Goal: Find specific page/section: Find specific page/section

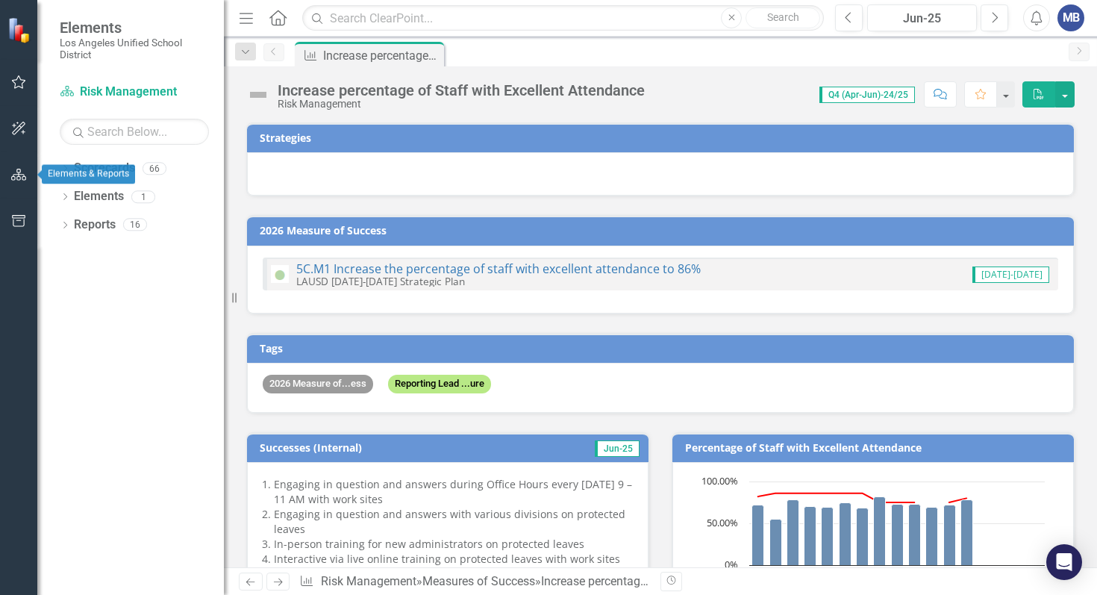
click at [28, 169] on button "button" at bounding box center [19, 175] width 34 height 31
click at [22, 220] on icon "button" at bounding box center [18, 221] width 13 height 12
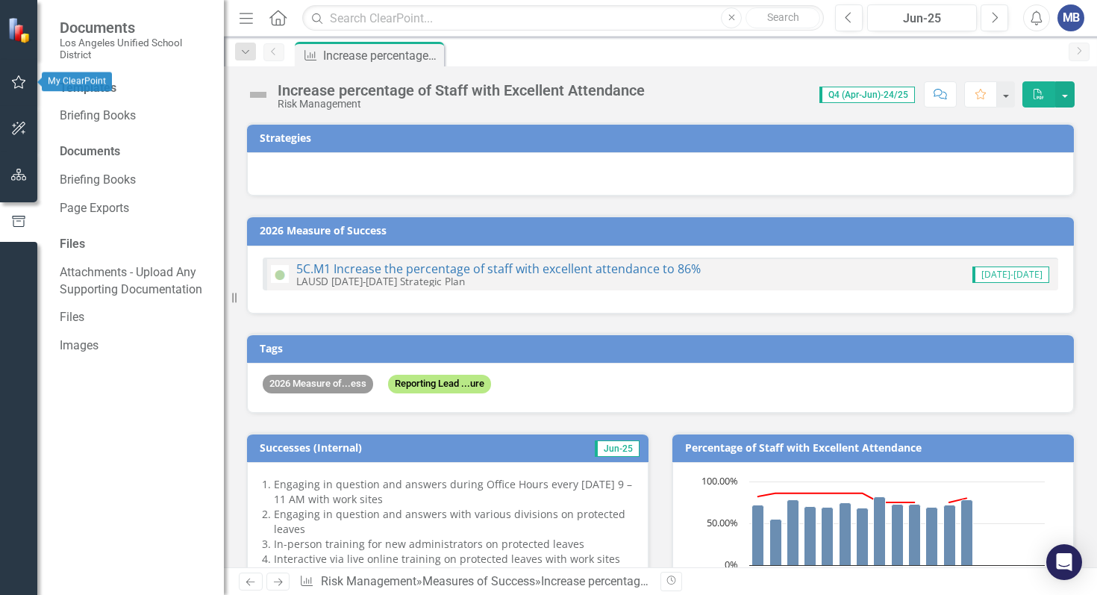
click at [16, 83] on icon "button" at bounding box center [19, 82] width 16 height 12
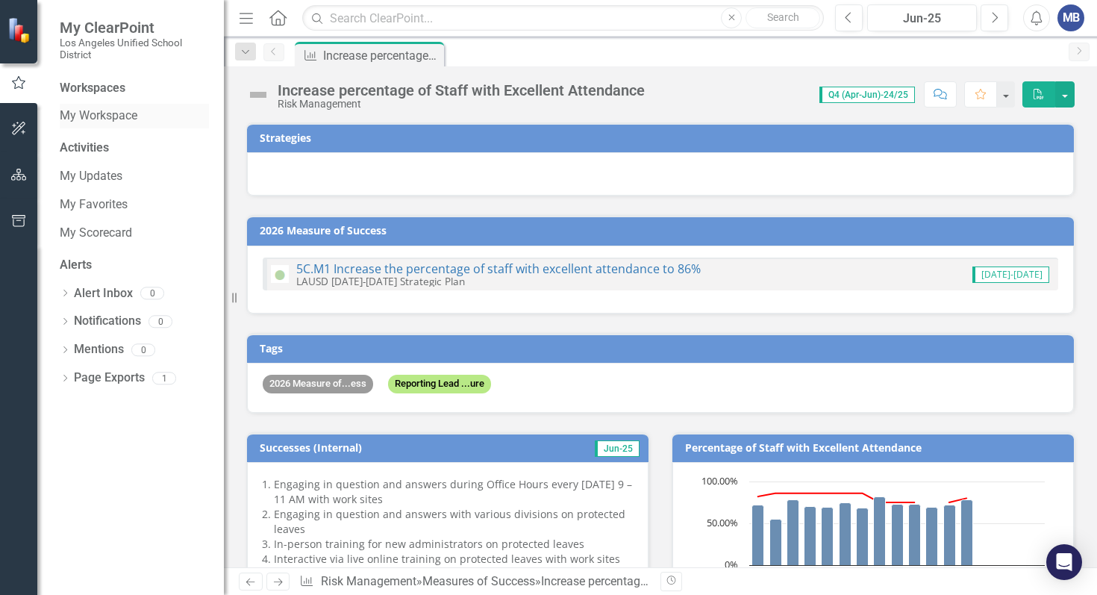
click at [112, 113] on link "My Workspace" at bounding box center [134, 116] width 149 height 17
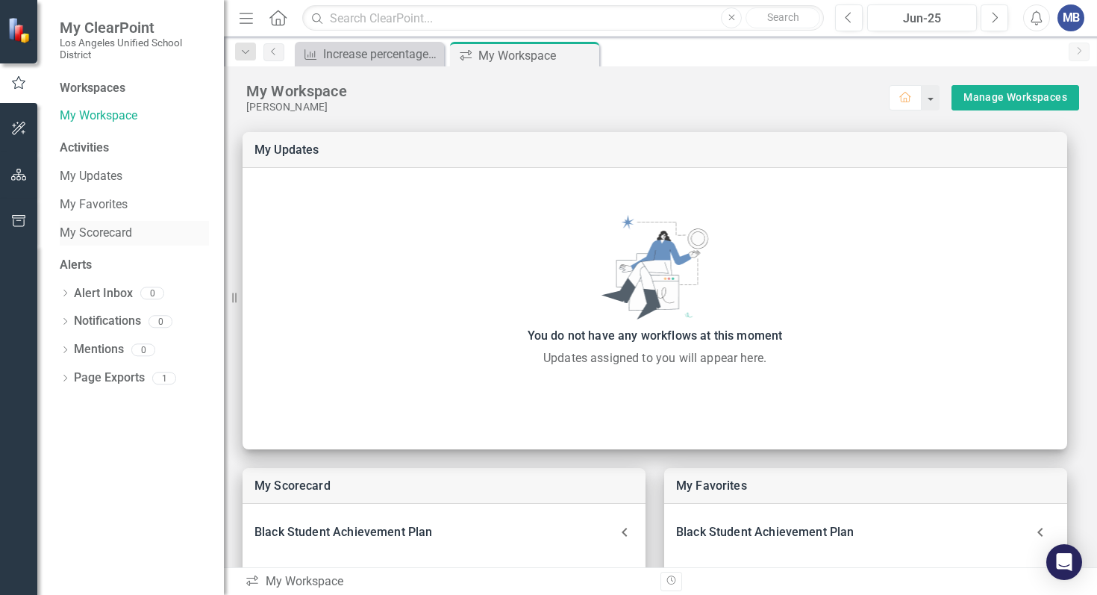
click at [108, 237] on link "My Scorecard" at bounding box center [134, 233] width 149 height 17
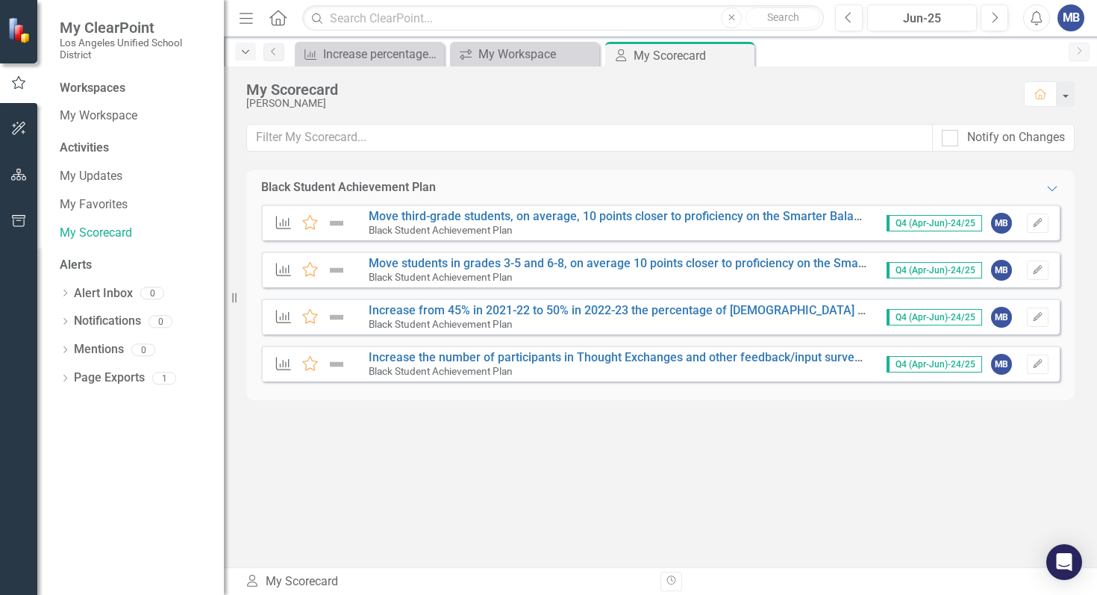
click at [244, 55] on icon "Dropdown" at bounding box center [245, 52] width 13 height 10
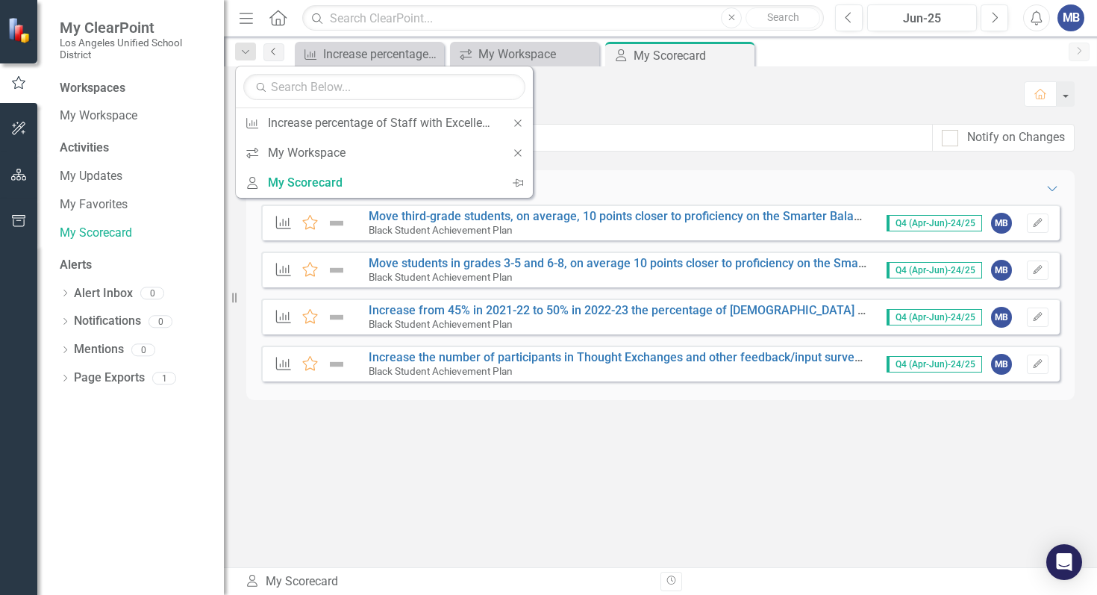
click at [284, 48] on link "Previous" at bounding box center [274, 52] width 21 height 18
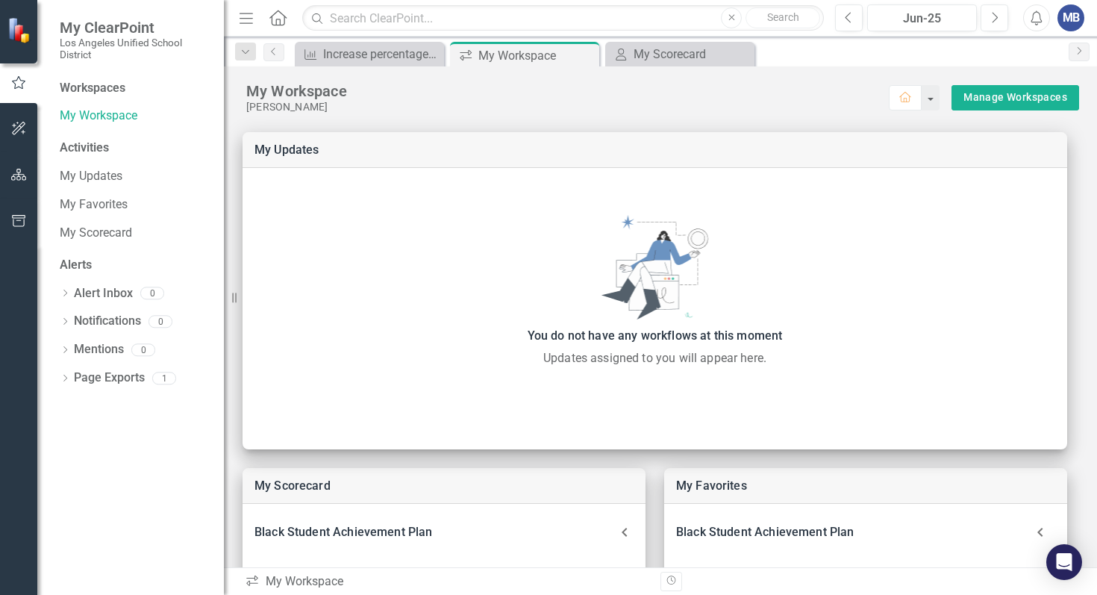
click at [806, 116] on div "My Scorecard Black Student Achievement Plan Measures of Success Move third-grad…" at bounding box center [661, 559] width 874 height 892
click at [711, 62] on div "My Scorecard" at bounding box center [683, 54] width 99 height 19
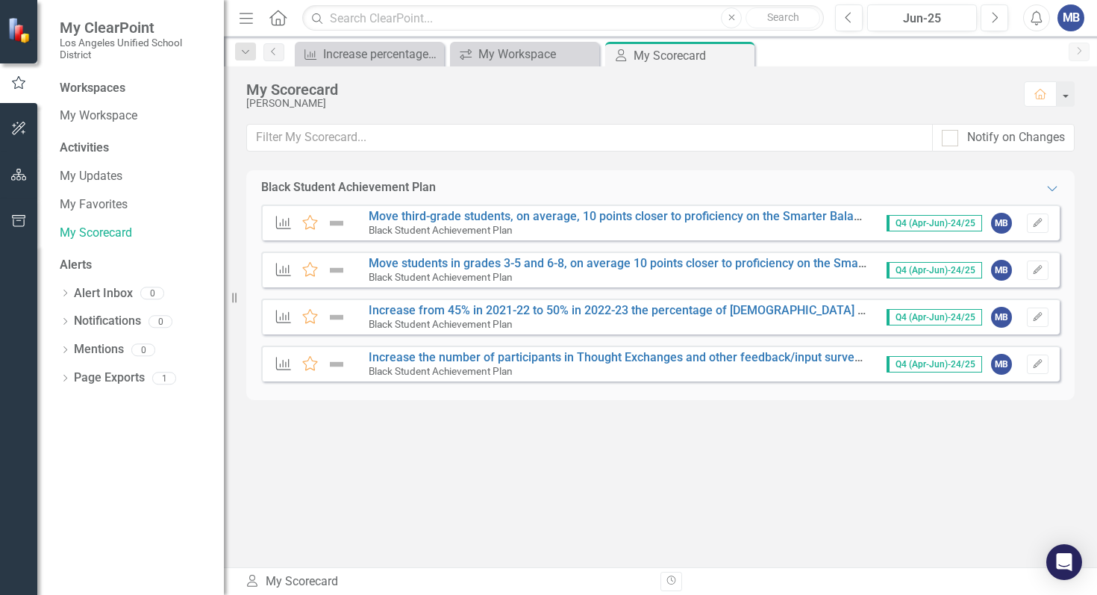
click at [20, 33] on img at bounding box center [20, 30] width 26 height 26
click at [991, 17] on icon "Next" at bounding box center [995, 17] width 8 height 13
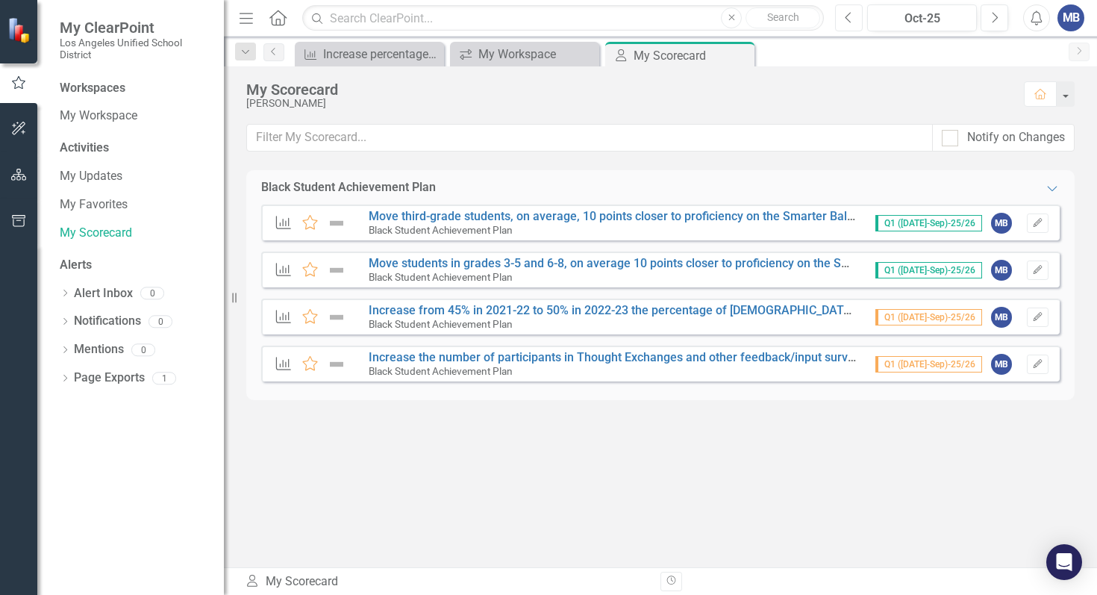
click at [852, 22] on button "Previous" at bounding box center [849, 17] width 28 height 27
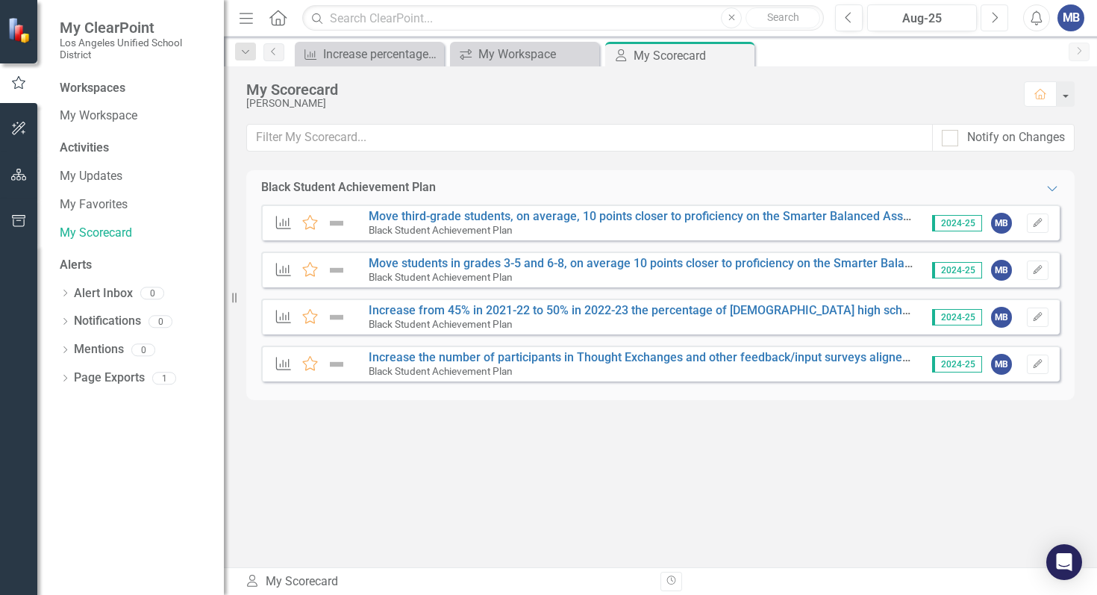
click at [1000, 15] on button "Next" at bounding box center [995, 17] width 28 height 27
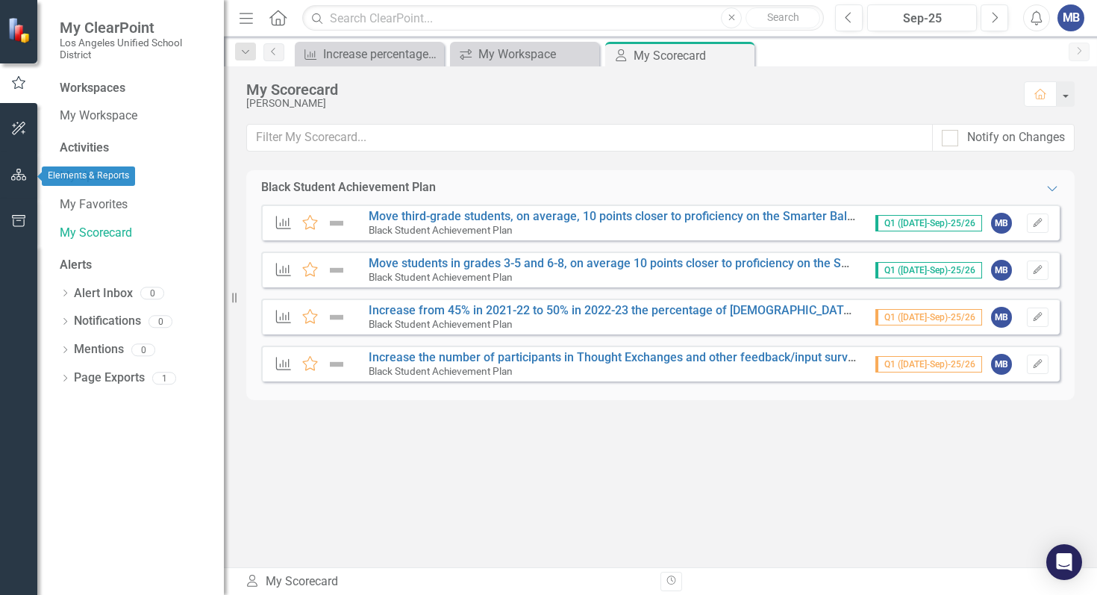
click at [18, 175] on icon "button" at bounding box center [19, 175] width 16 height 12
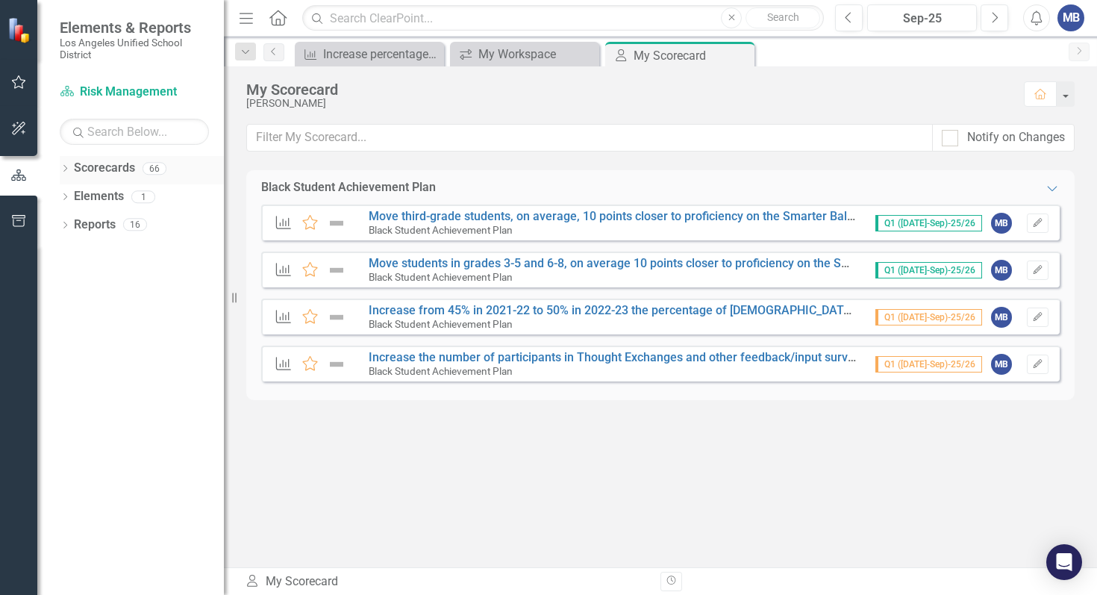
click at [102, 159] on div "Scorecards" at bounding box center [104, 168] width 61 height 25
click at [103, 168] on link "Scorecards" at bounding box center [104, 168] width 61 height 17
click at [98, 226] on link "Reports" at bounding box center [95, 225] width 42 height 17
click at [137, 134] on input "text" at bounding box center [134, 132] width 149 height 26
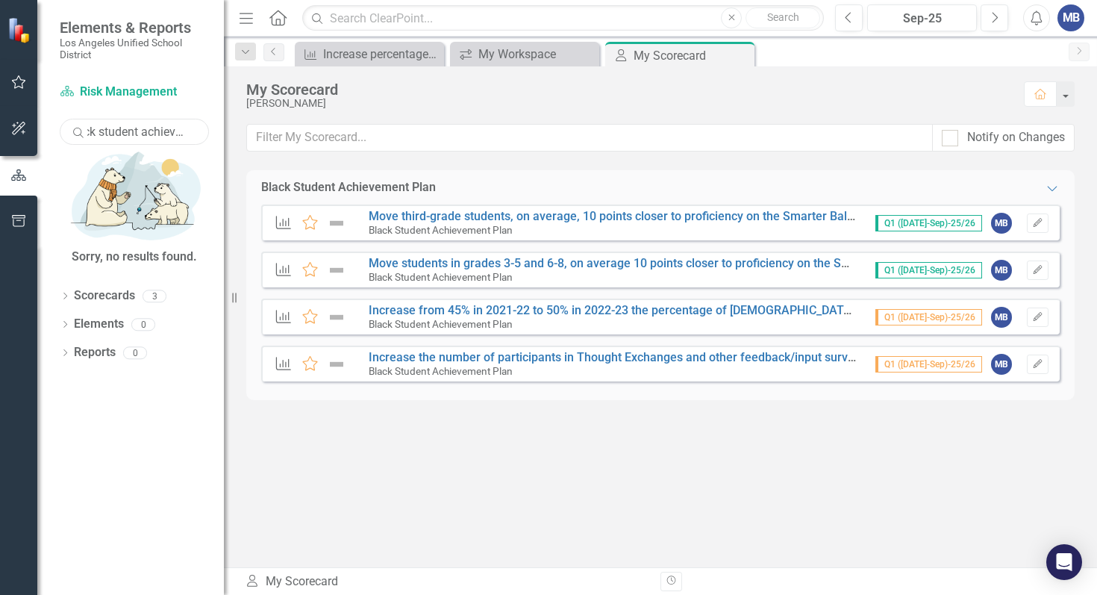
scroll to position [0, 24]
type input "black student achievement"
click at [106, 287] on link "Scorecards" at bounding box center [104, 295] width 61 height 17
click at [134, 137] on input "black student achievement" at bounding box center [134, 132] width 149 height 26
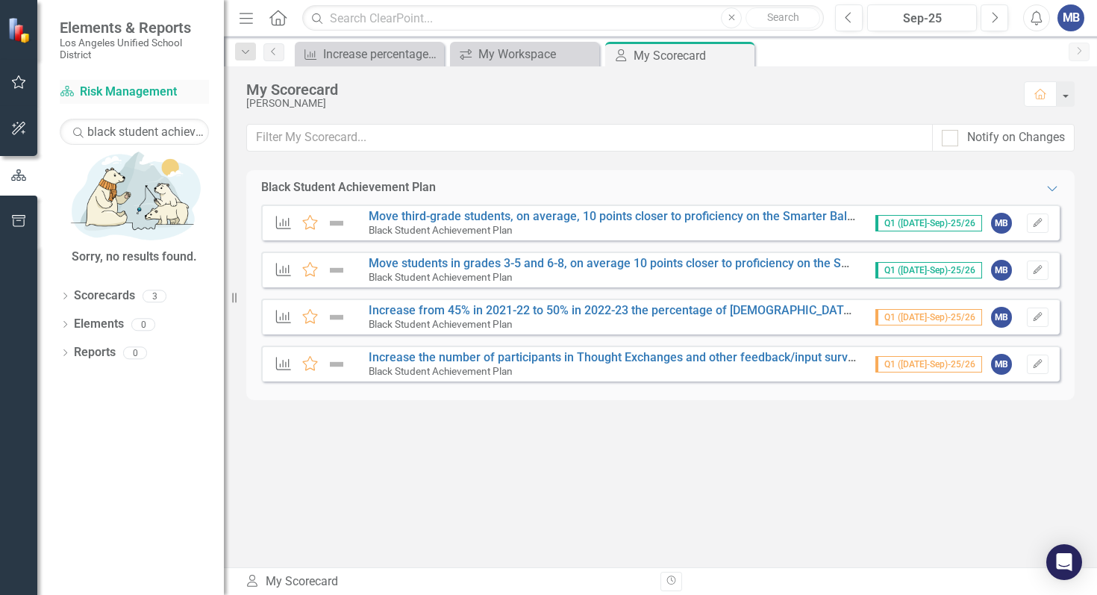
click at [118, 94] on link "Scorecard Risk Management" at bounding box center [134, 92] width 149 height 17
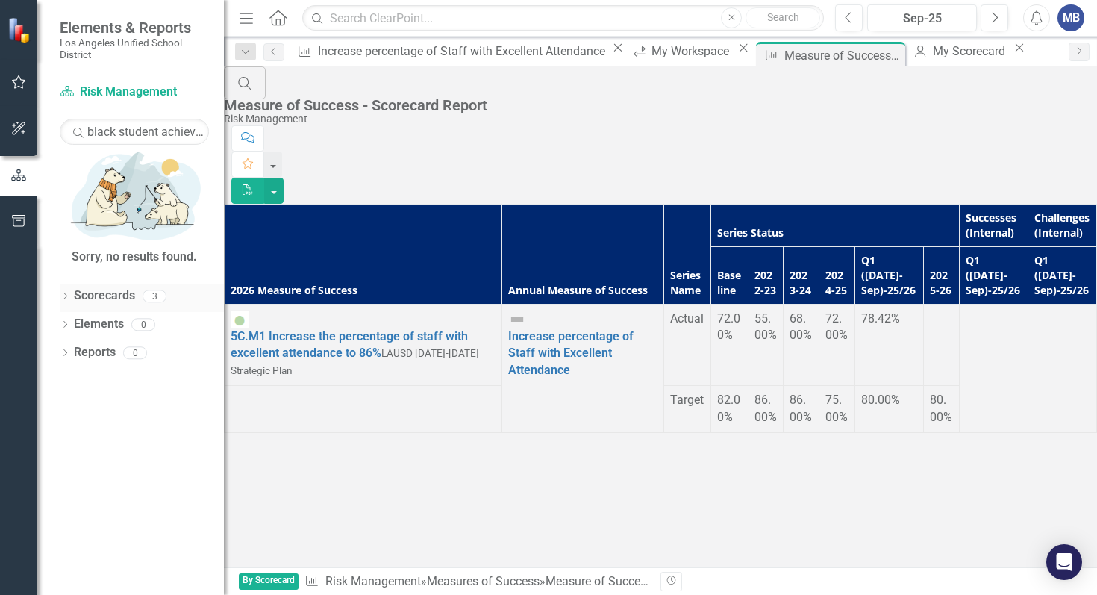
click at [152, 290] on div "3" at bounding box center [155, 296] width 24 height 13
click at [66, 293] on icon "Dropdown" at bounding box center [65, 297] width 10 height 8
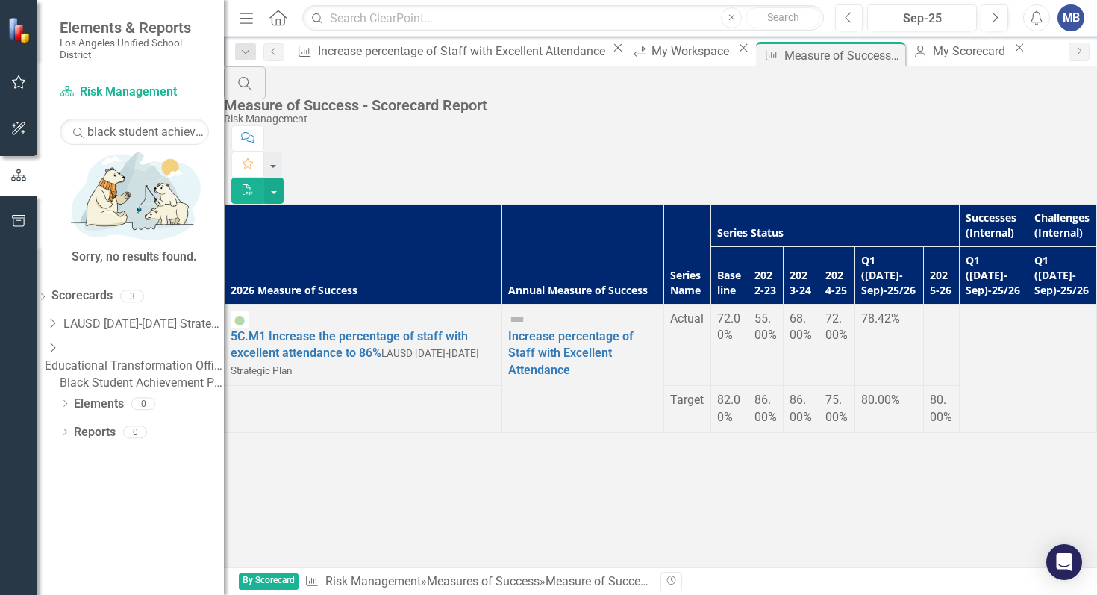
click at [145, 375] on link "Black Student Achievement Plan" at bounding box center [142, 383] width 164 height 17
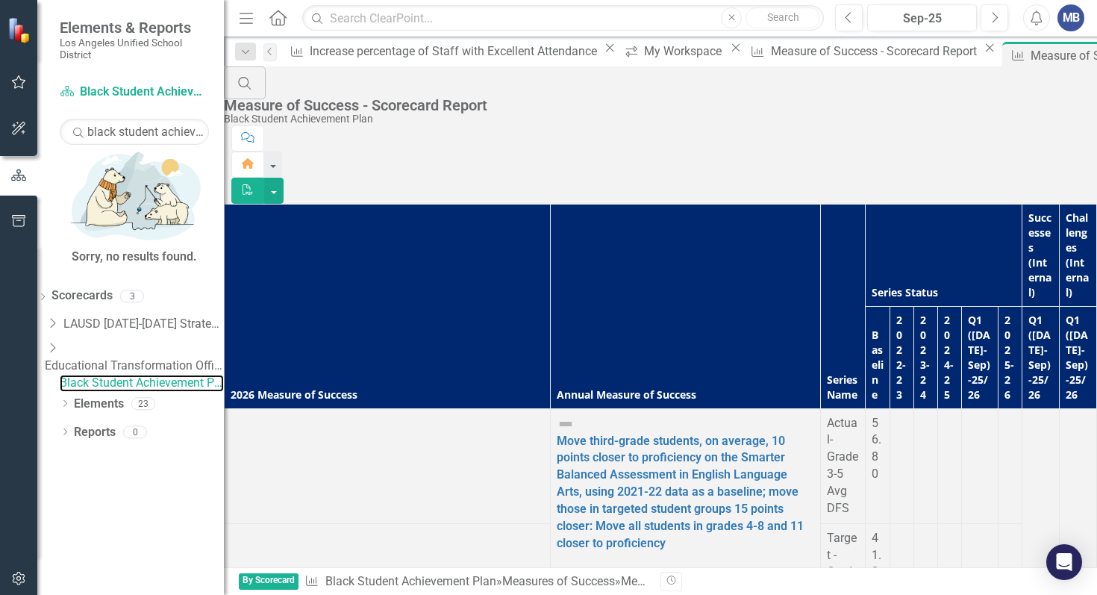
scroll to position [687, 0]
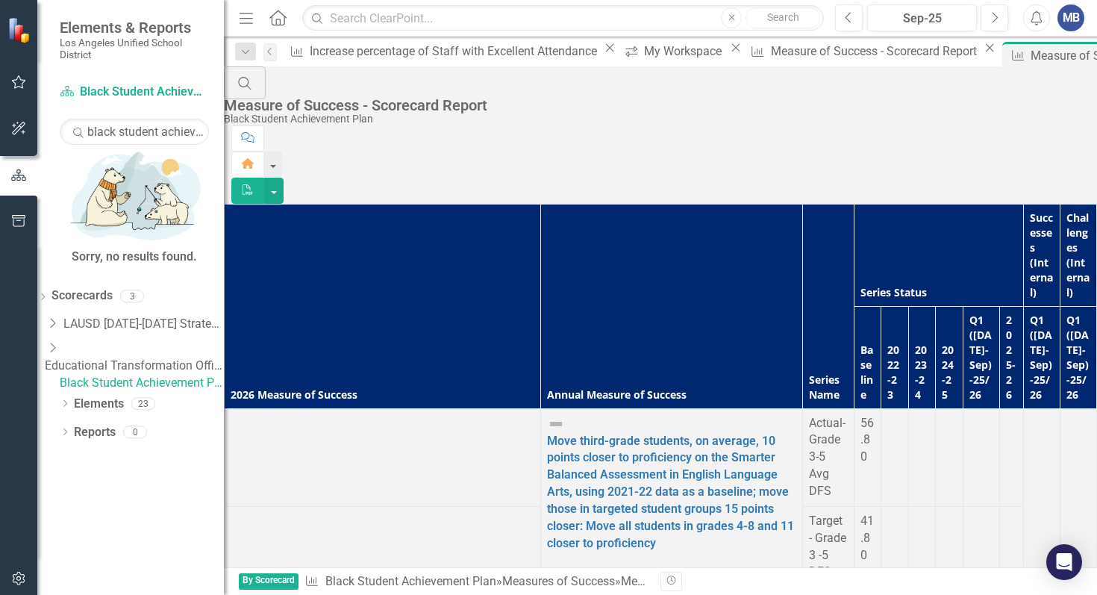
scroll to position [962, 0]
drag, startPoint x: 432, startPoint y: 170, endPoint x: 448, endPoint y: 167, distance: 16.0
click at [444, 204] on tr "2026 Measure of Success Annual Measure of Success Series Name Series Status Suc…" at bounding box center [661, 255] width 873 height 102
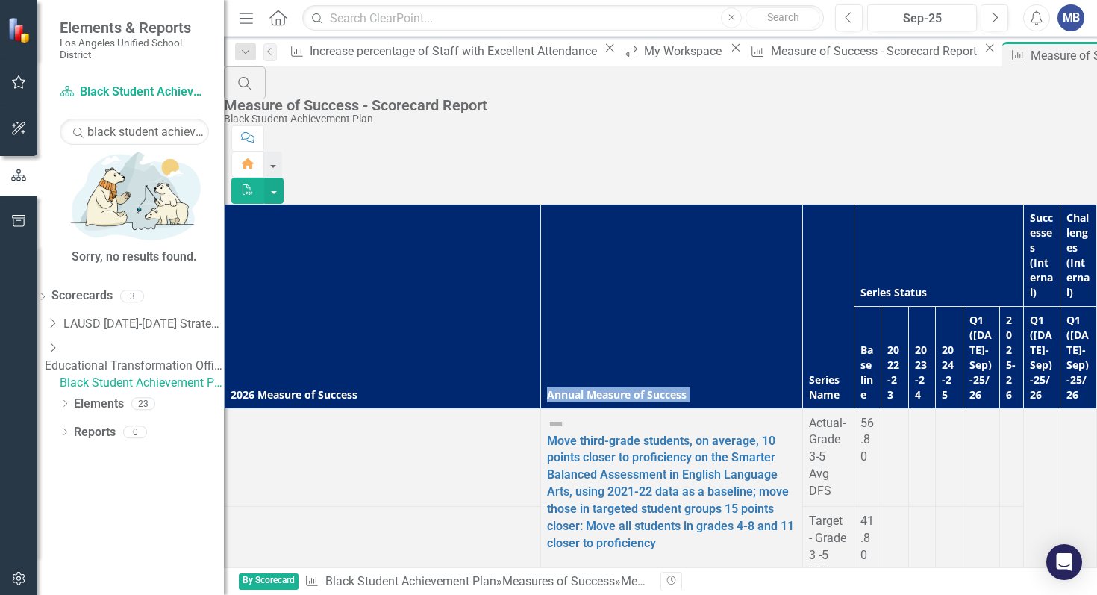
scroll to position [1677, 210]
drag, startPoint x: 343, startPoint y: 285, endPoint x: 503, endPoint y: 12, distance: 316.5
